Goal: Transaction & Acquisition: Book appointment/travel/reservation

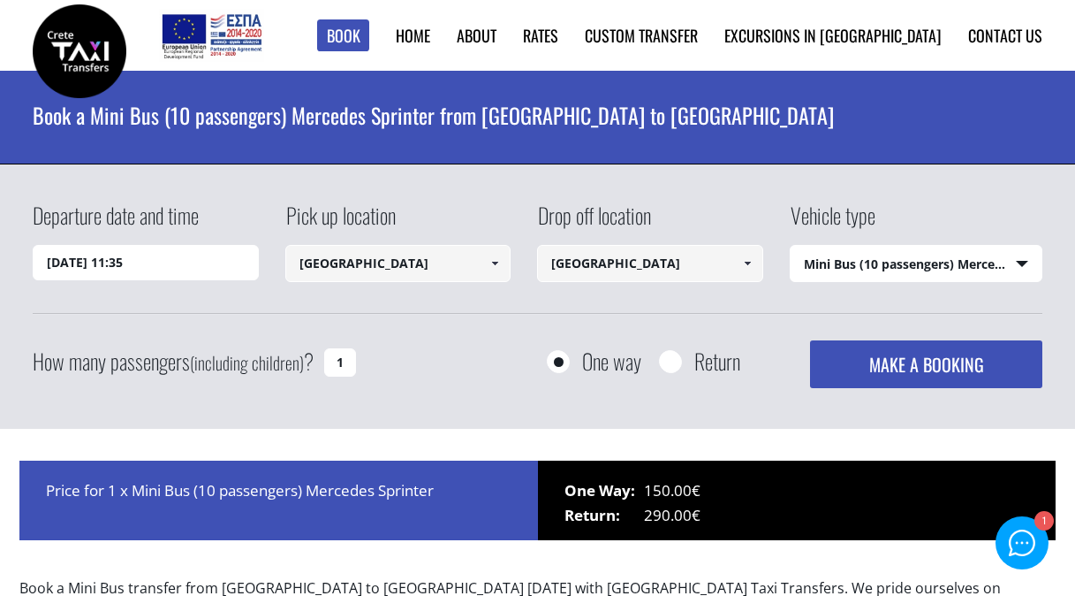
select select "542"
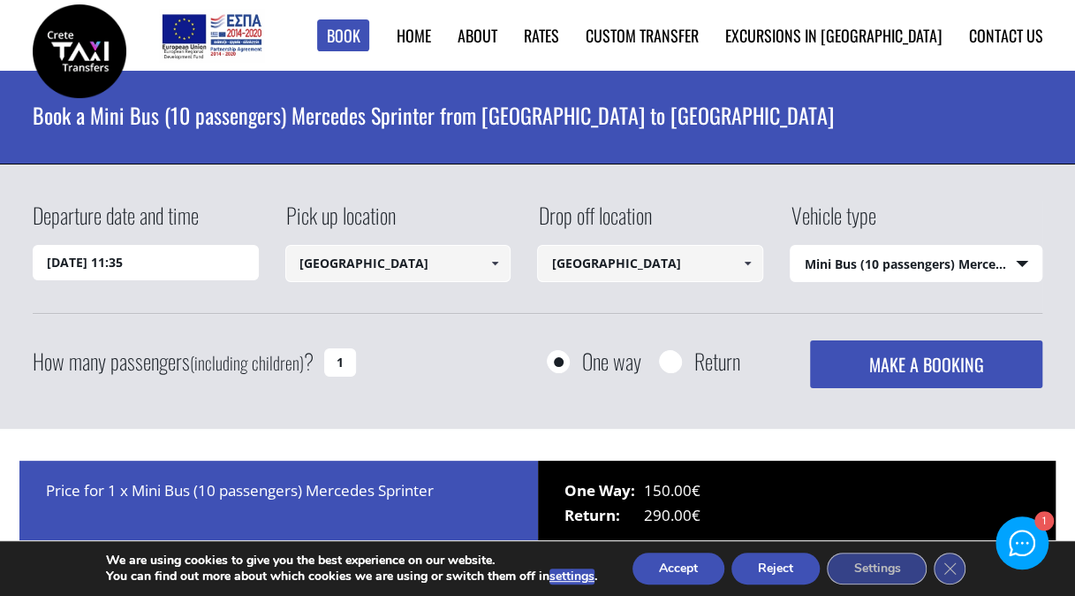
click at [937, 371] on button "MAKE A BOOKING" at bounding box center [926, 364] width 232 height 48
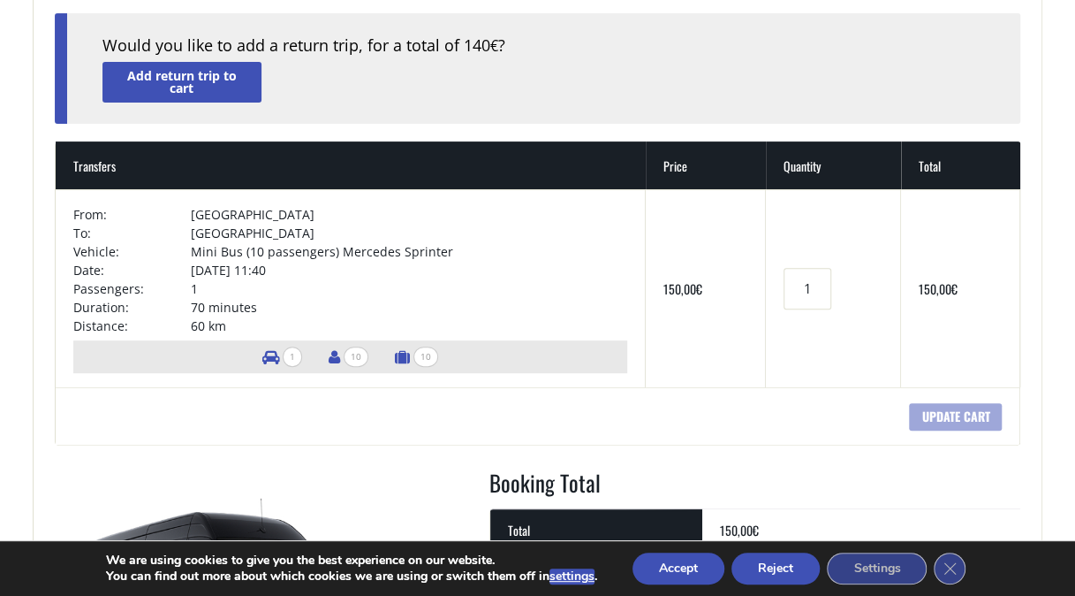
scroll to position [212, 0]
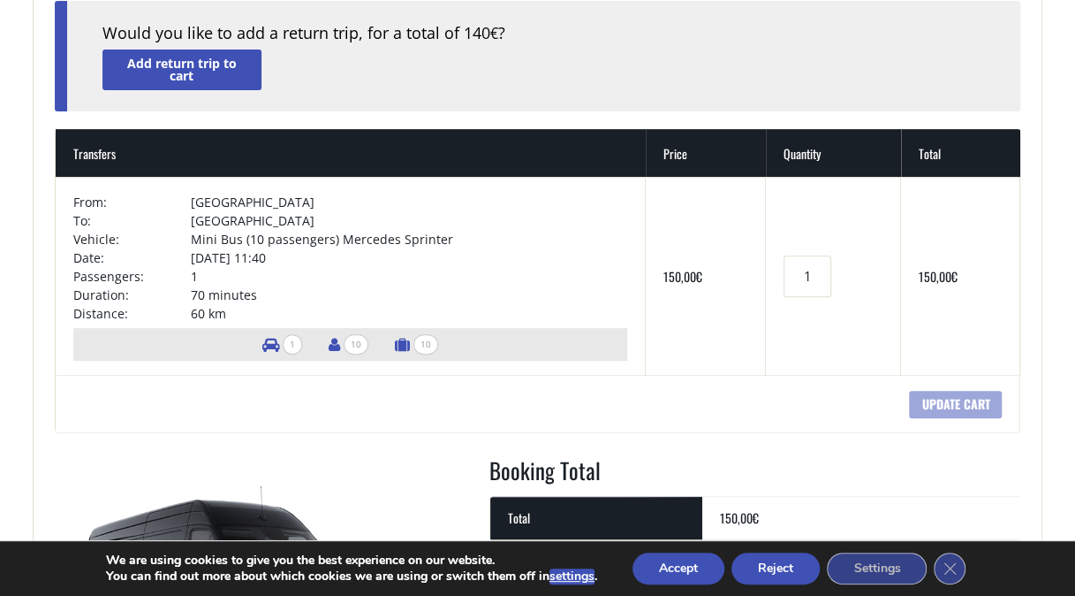
click at [778, 566] on button "Reject" at bounding box center [776, 568] width 88 height 32
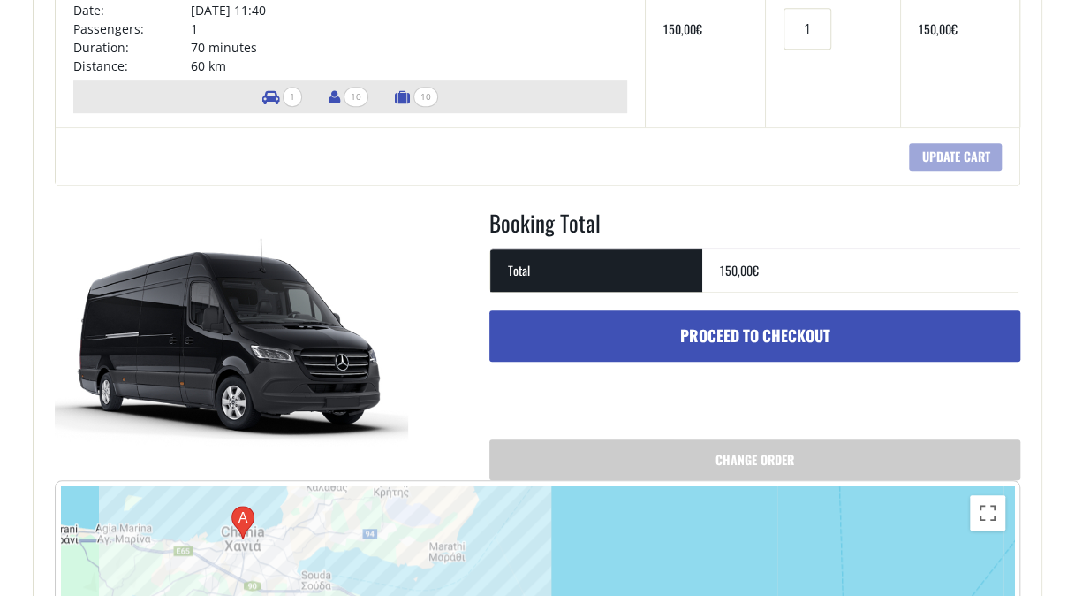
scroll to position [601, 0]
